Goal: Find specific page/section: Find specific page/section

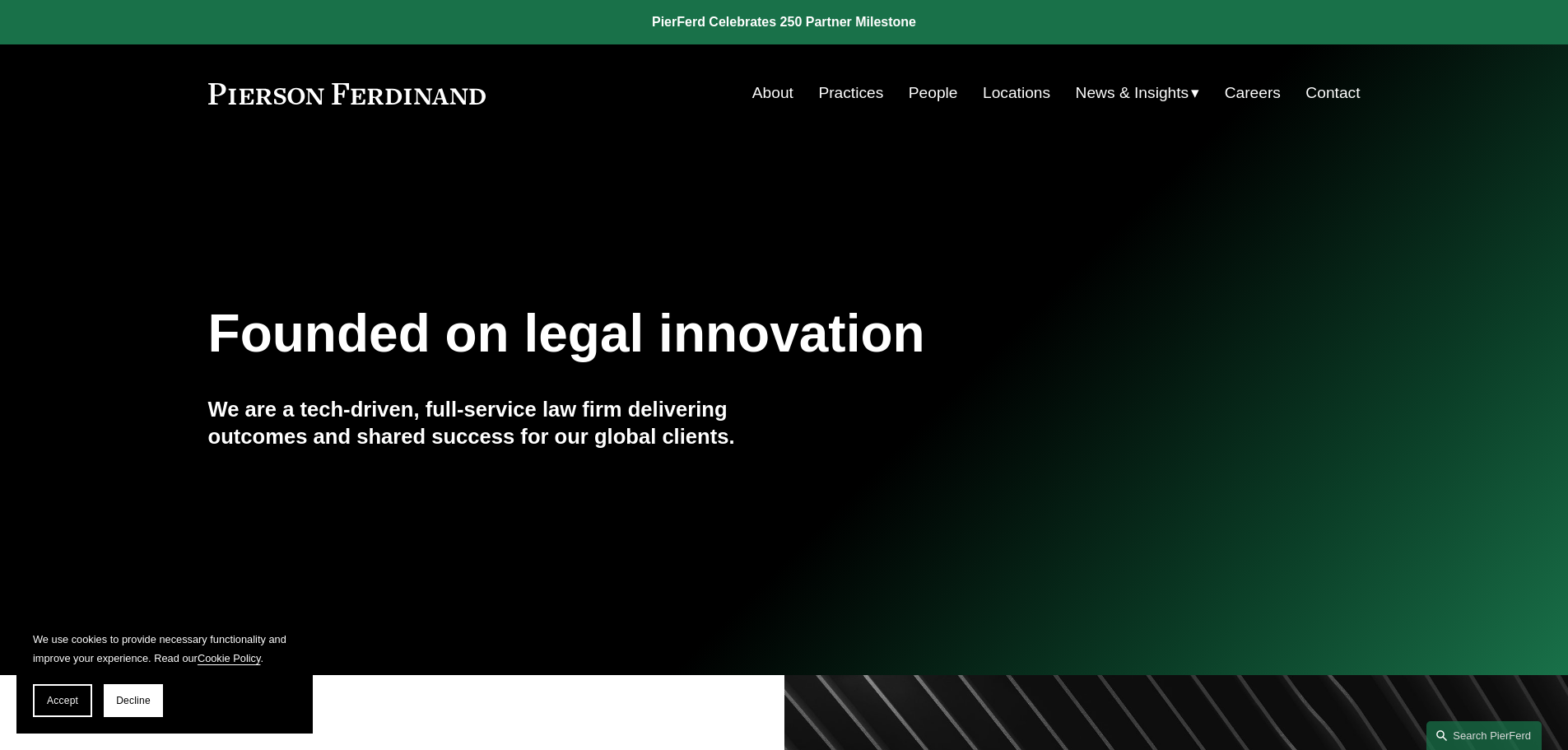
click at [842, 94] on link "Practices" at bounding box center [851, 93] width 65 height 32
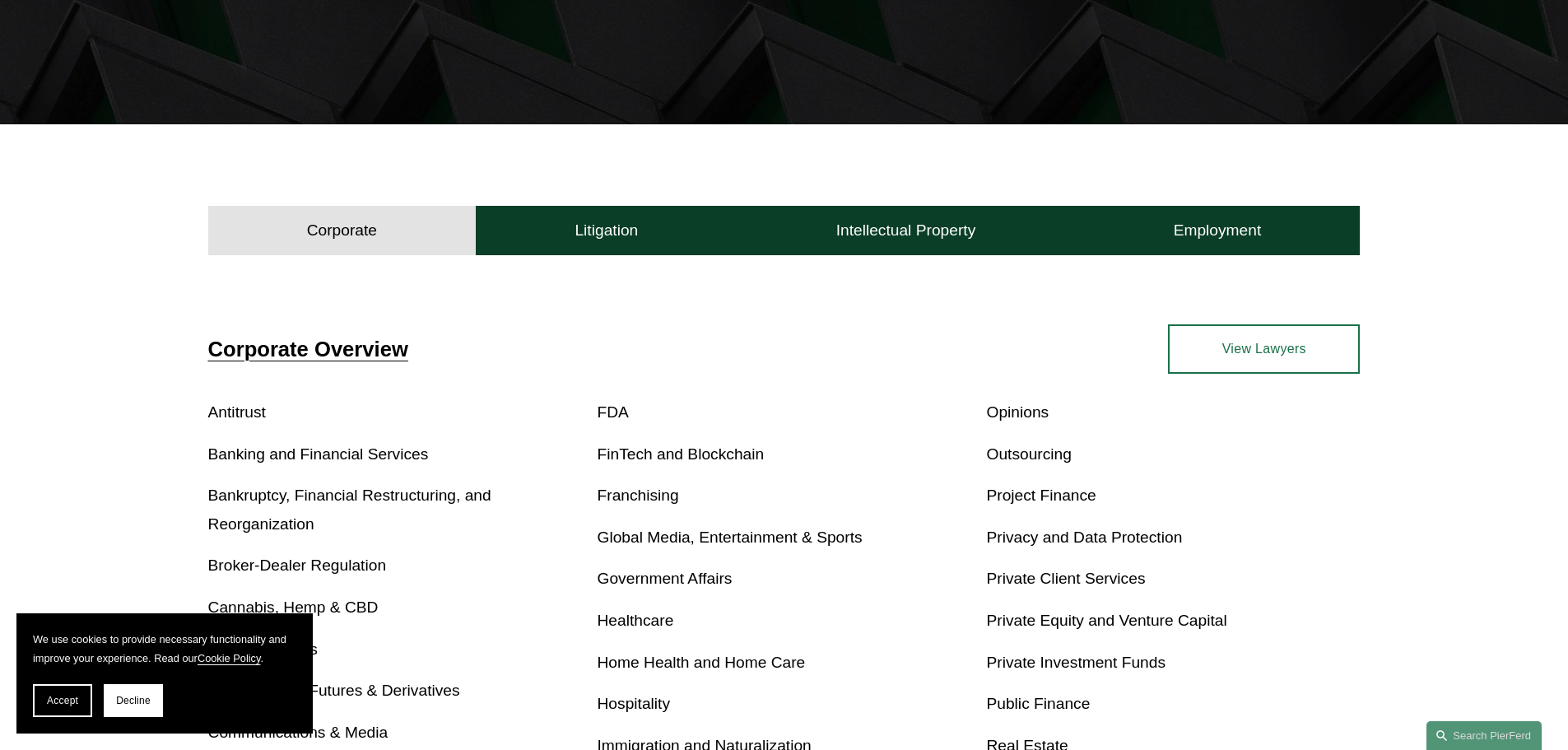
scroll to position [412, 0]
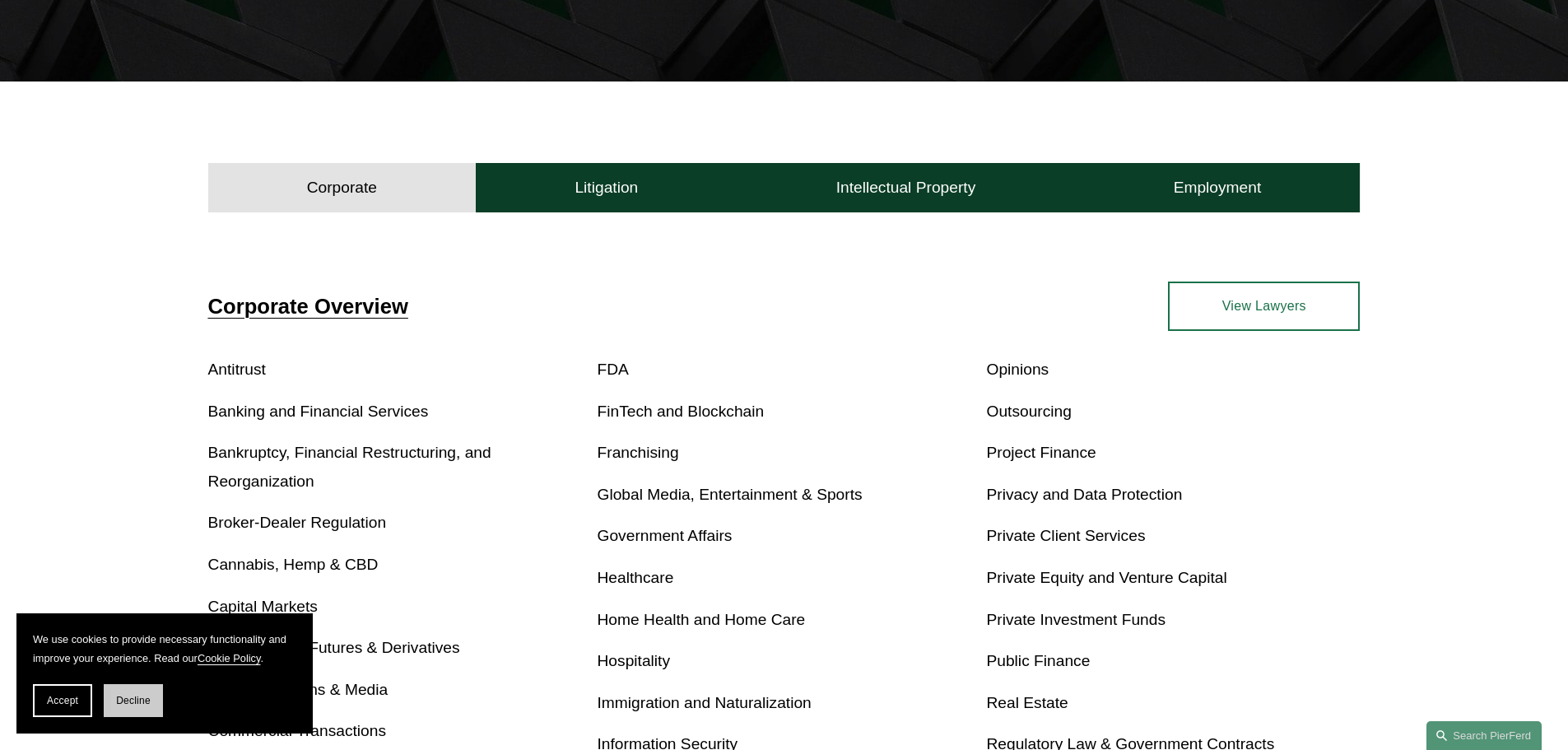
click at [141, 709] on button "Decline" at bounding box center [133, 701] width 60 height 33
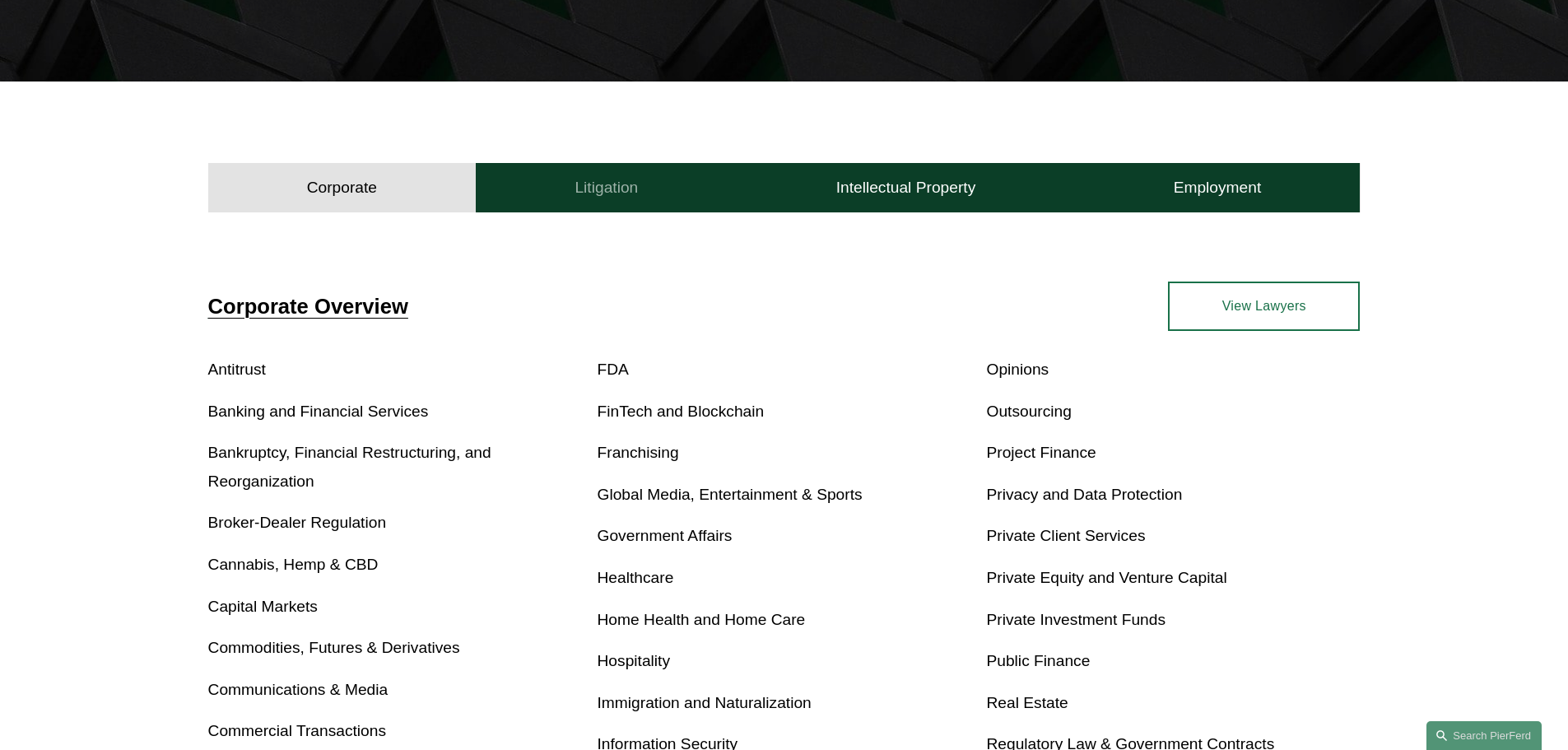
click at [553, 172] on button "Litigation" at bounding box center [606, 188] width 261 height 49
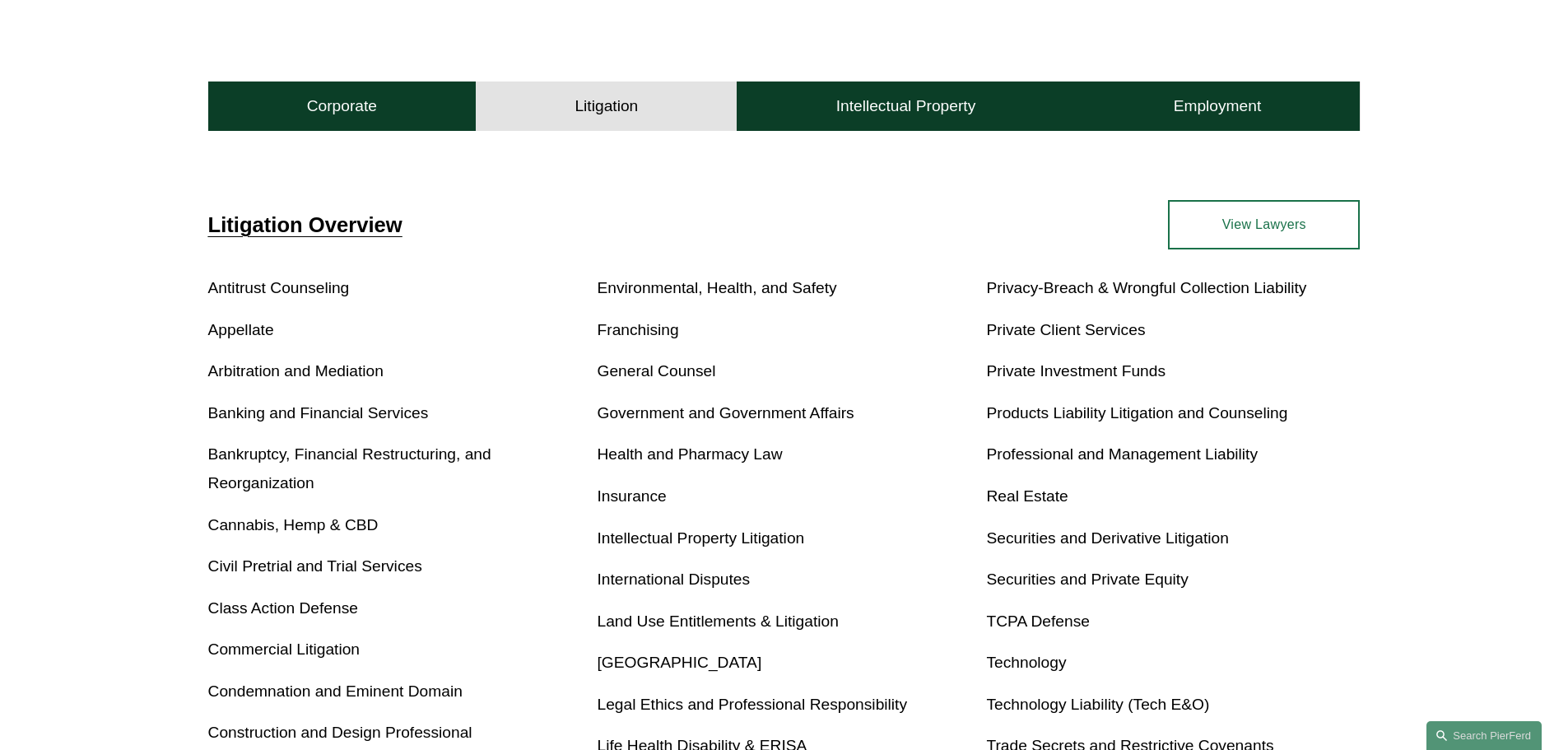
scroll to position [494, 0]
click at [625, 496] on link "Insurance" at bounding box center [632, 495] width 69 height 18
click at [314, 732] on link "Construction and Design Professional" at bounding box center [341, 732] width 265 height 18
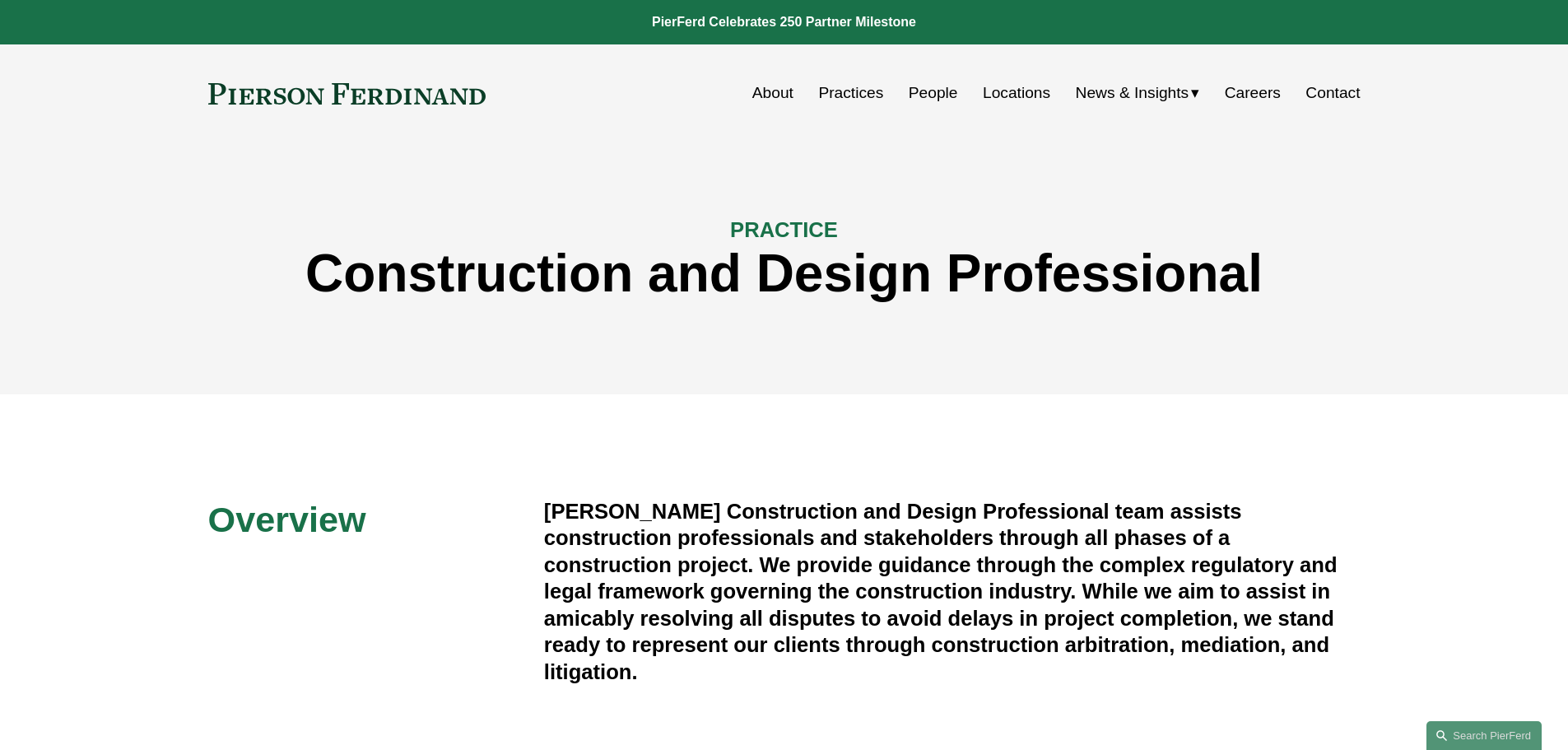
click at [936, 89] on link "People" at bounding box center [934, 93] width 49 height 32
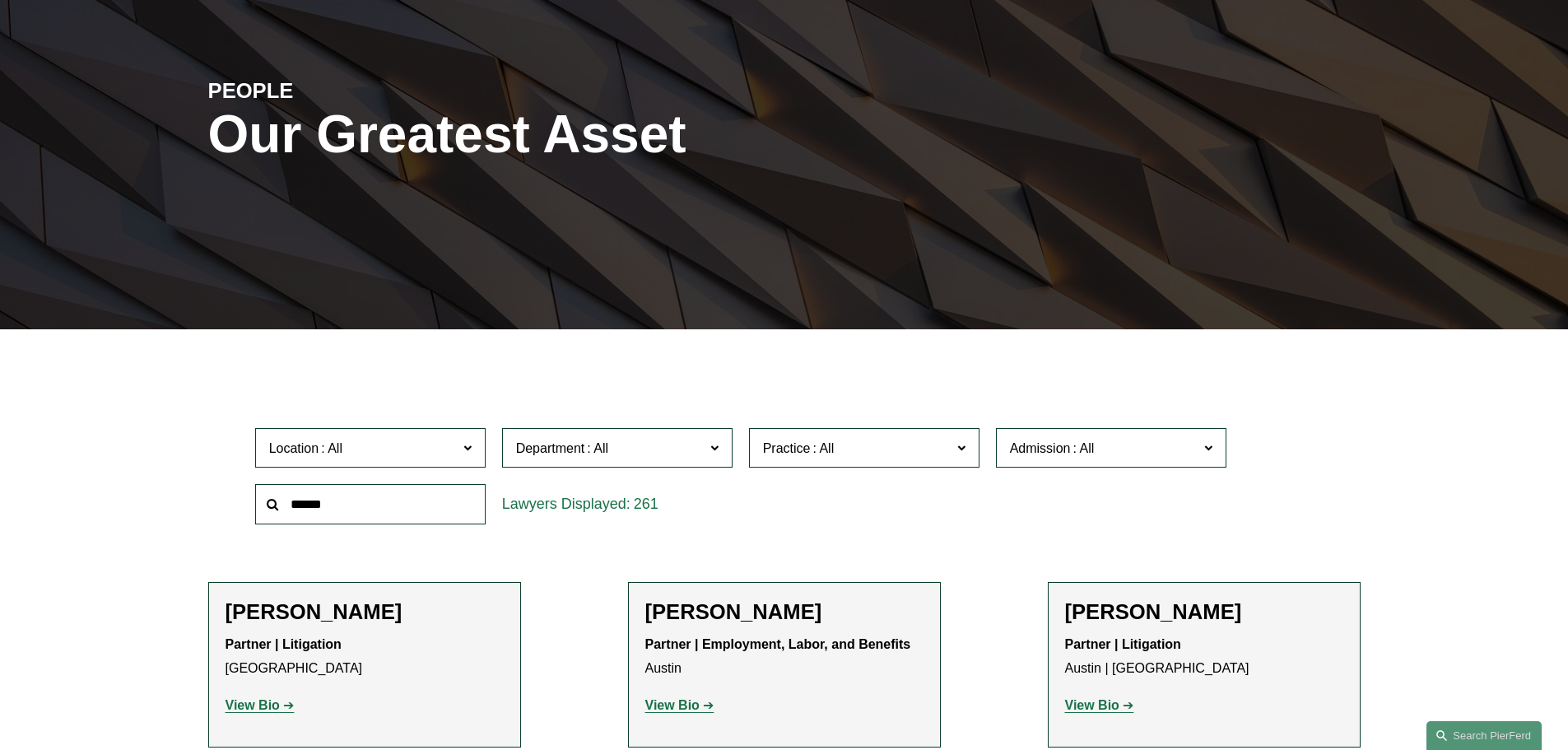
scroll to position [165, 0]
click at [473, 443] on label "Location" at bounding box center [370, 448] width 230 height 40
click at [0, 0] on link "[GEOGRAPHIC_DATA]" at bounding box center [0, 0] width 0 height 0
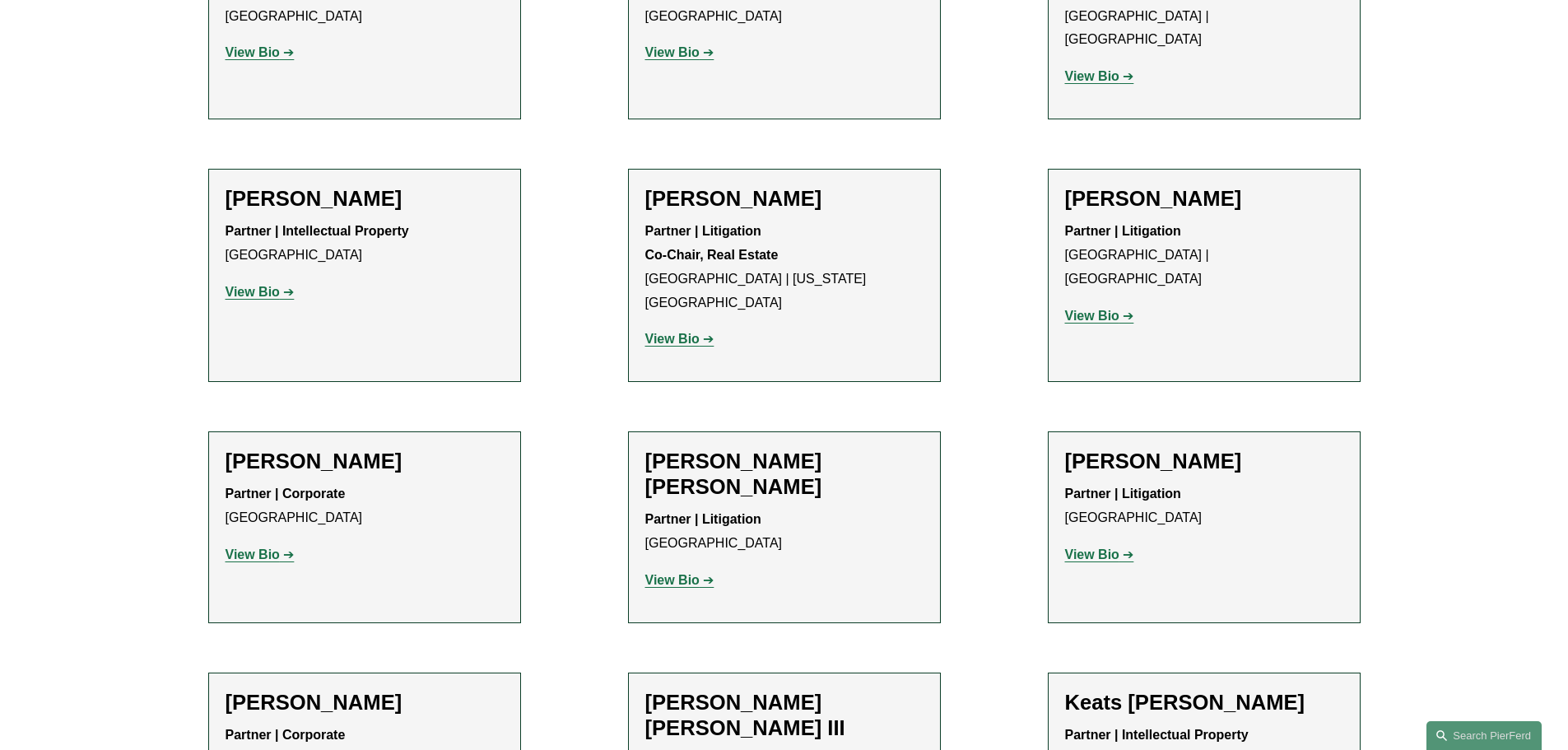
scroll to position [1565, 0]
